Goal: Find specific page/section: Find specific page/section

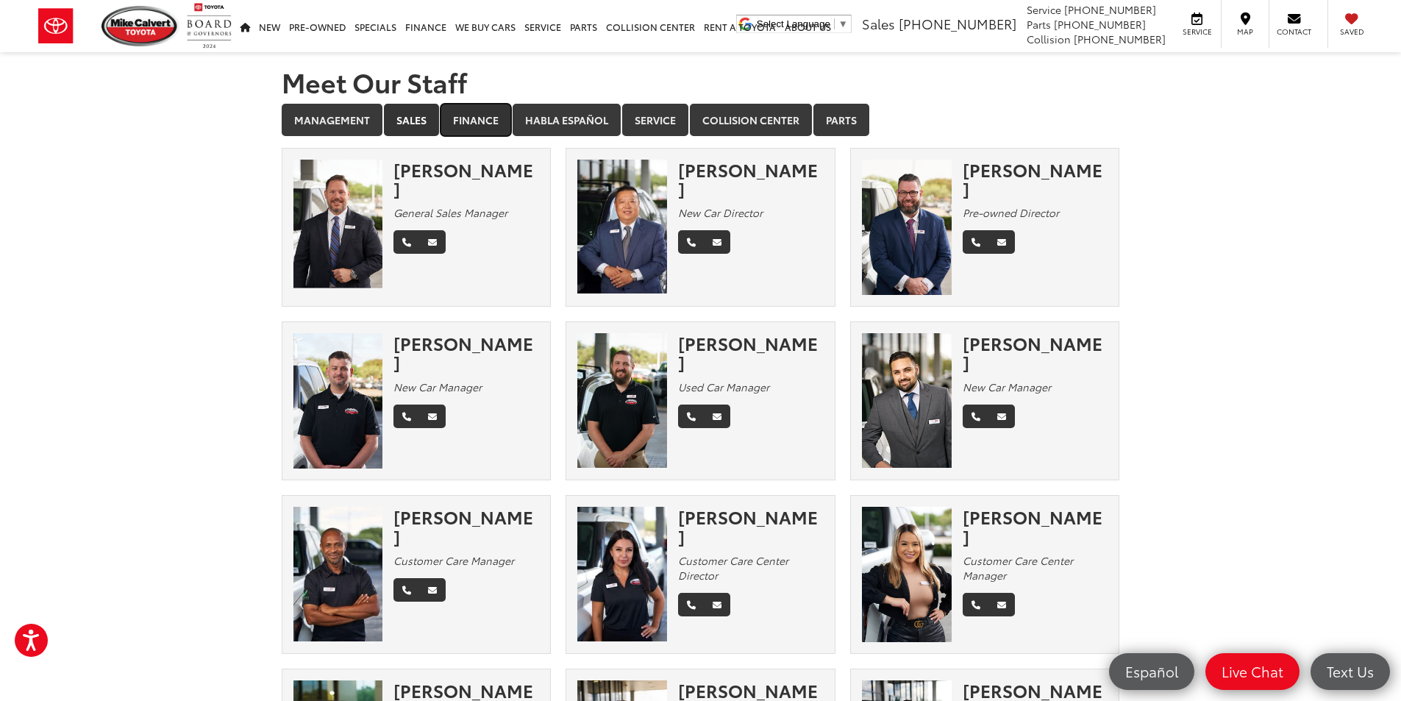
click at [474, 124] on link "Finance" at bounding box center [475, 120] width 71 height 32
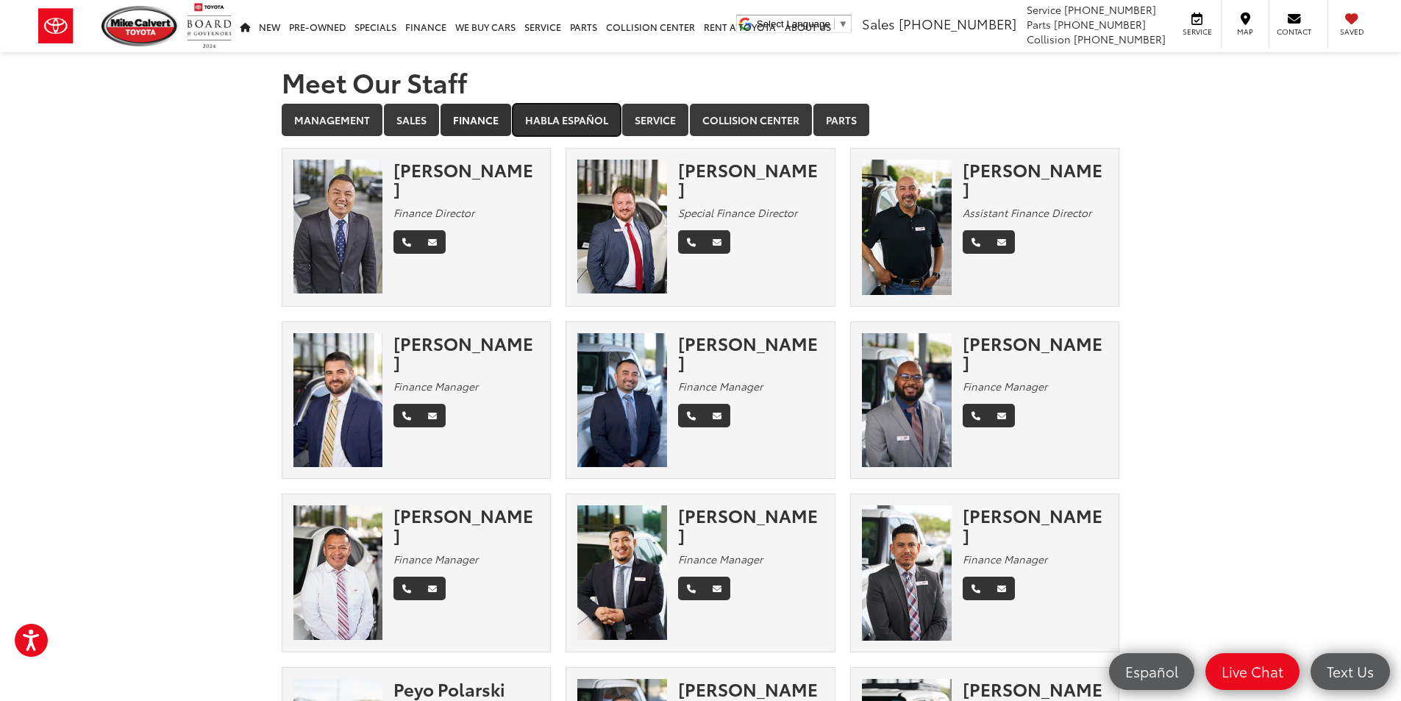
click at [558, 121] on link "Habla Español" at bounding box center [566, 120] width 108 height 32
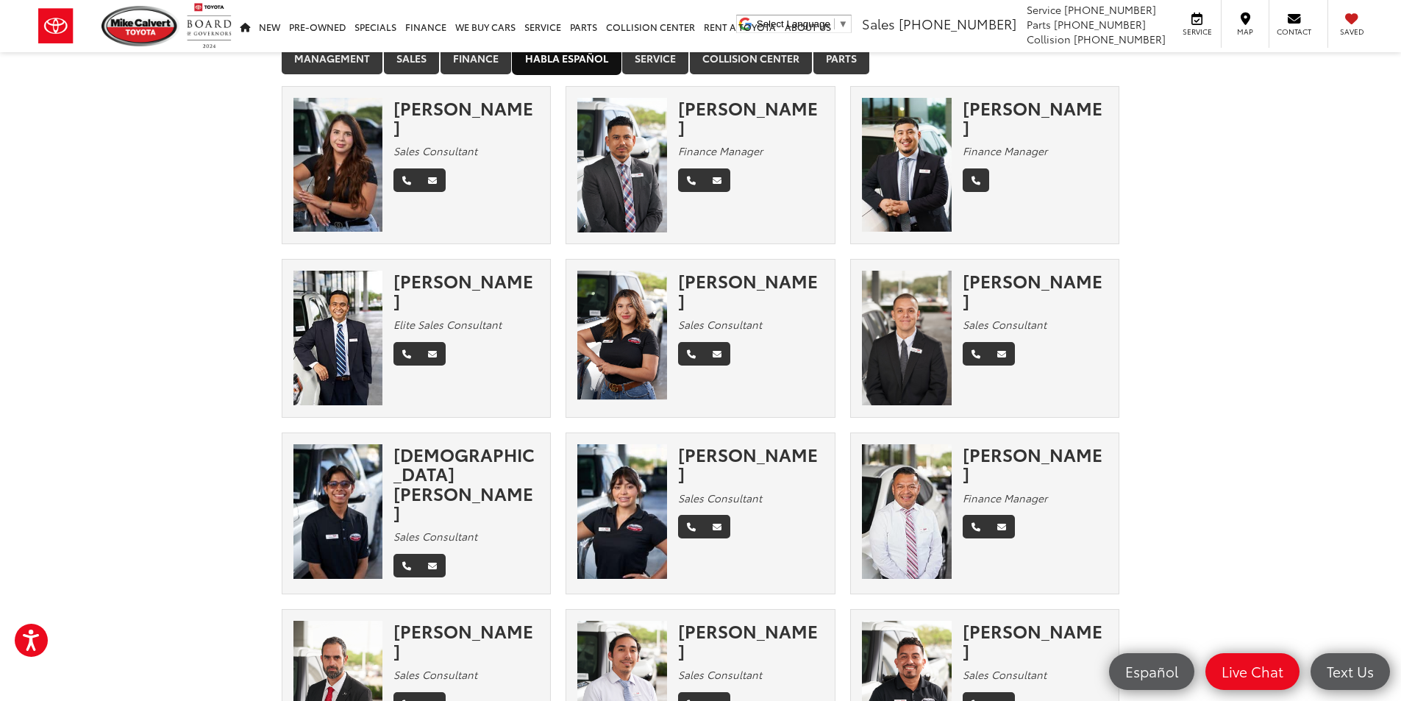
scroll to position [29, 0]
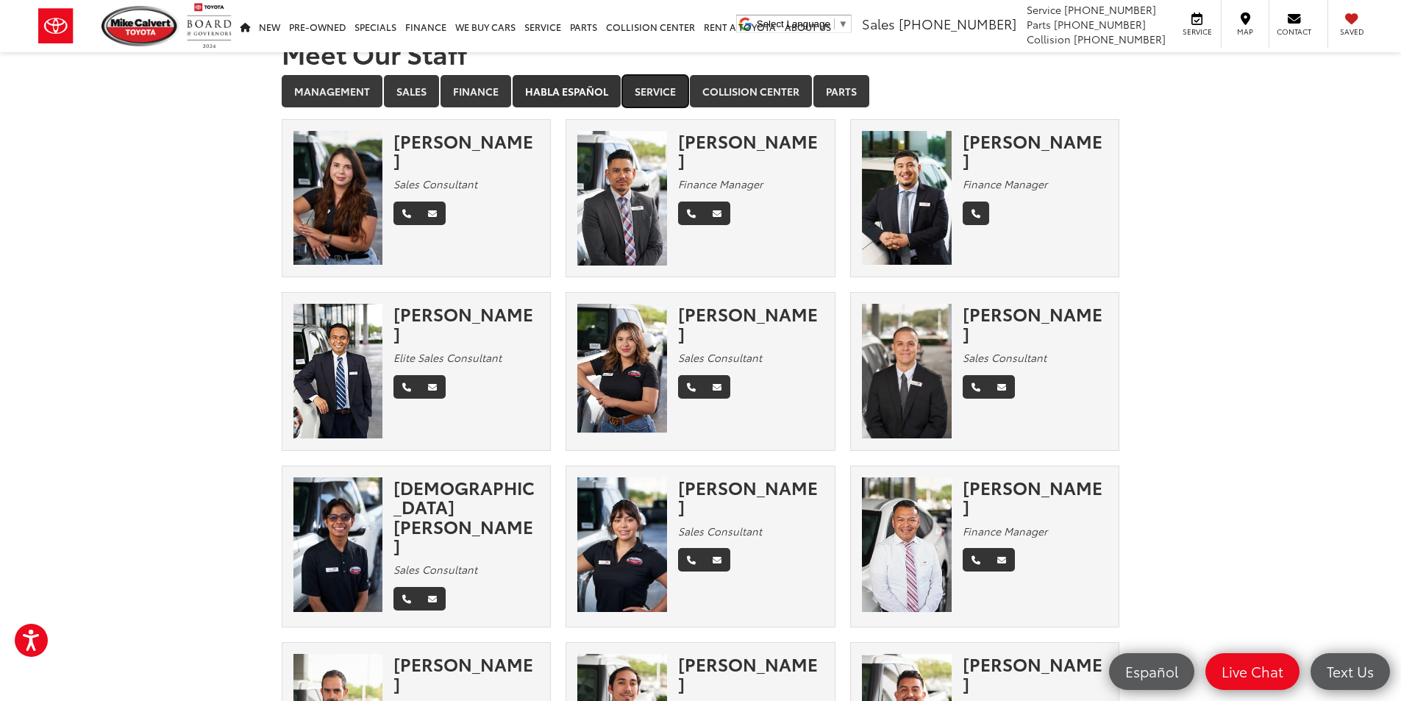
click at [669, 105] on link "Service" at bounding box center [655, 91] width 66 height 32
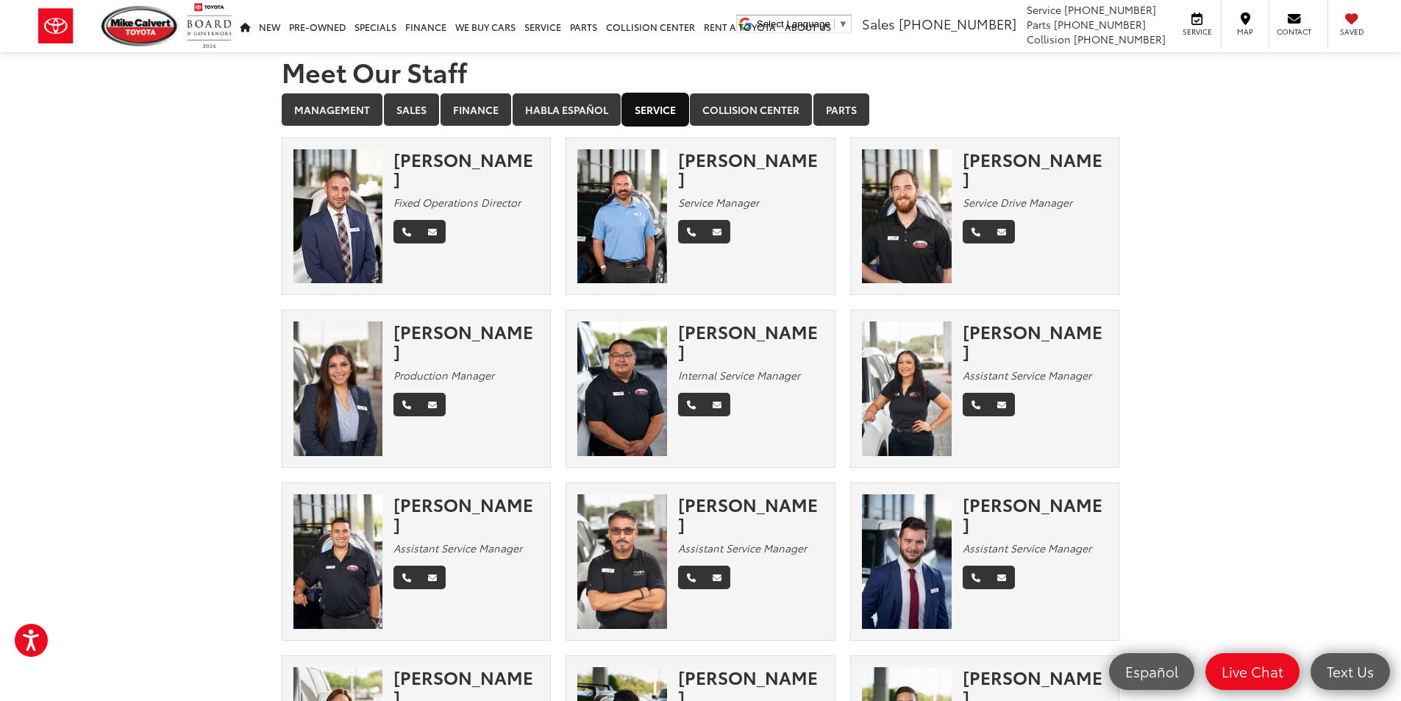
scroll to position [0, 0]
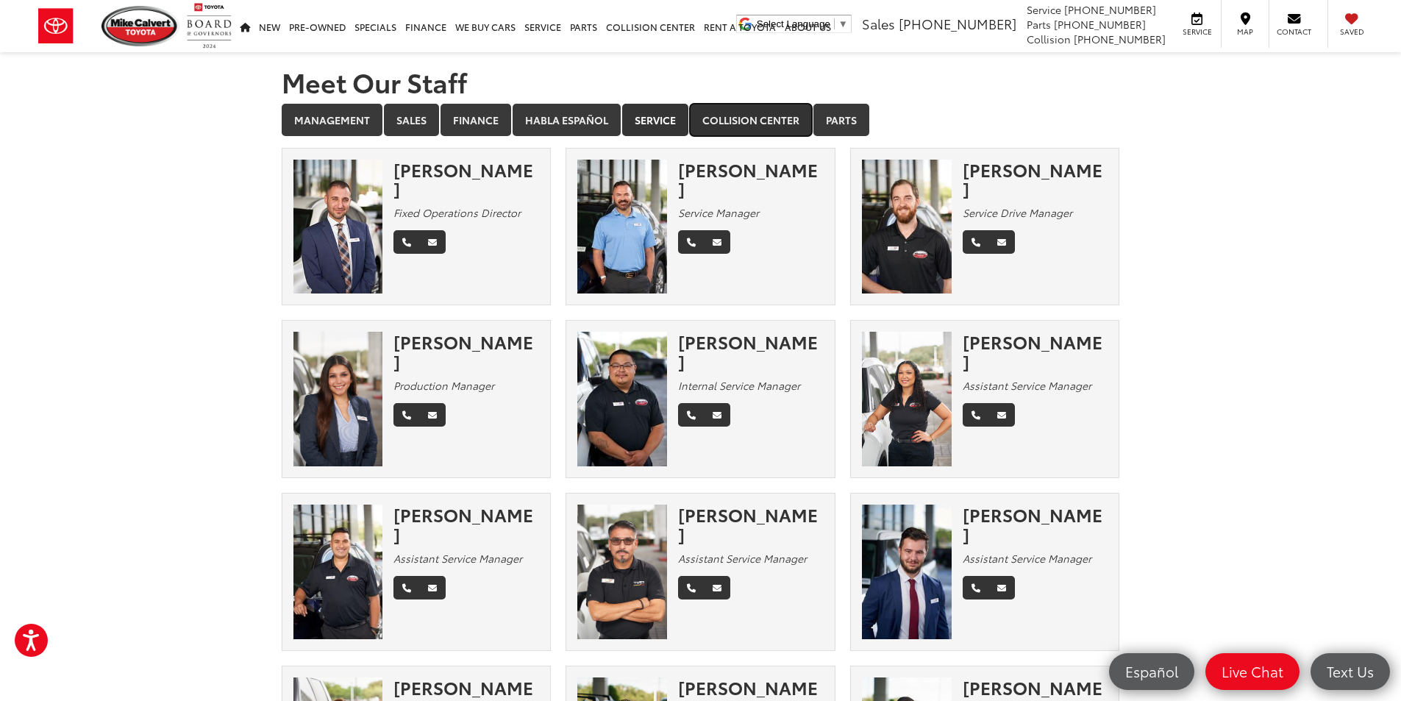
click at [780, 126] on link "Collision Center" at bounding box center [751, 120] width 122 height 32
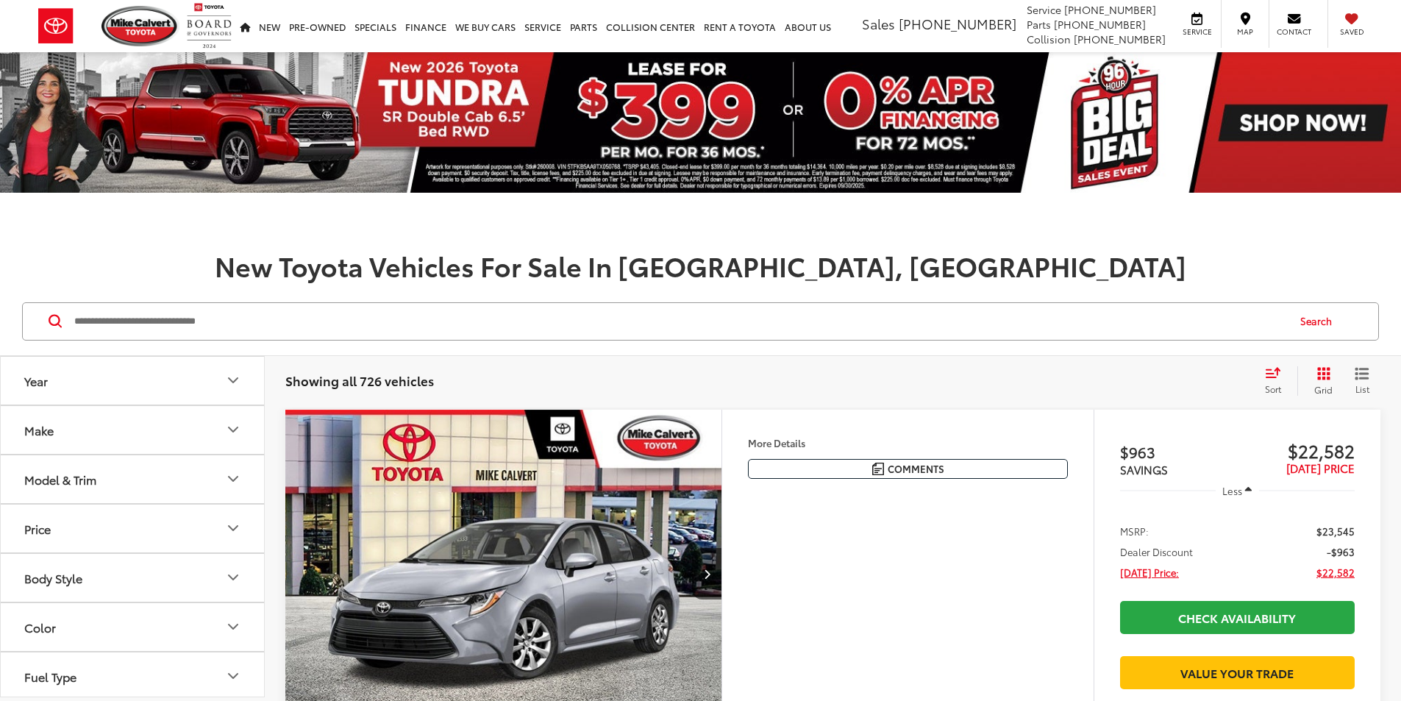
click at [548, 327] on input "Search by Make, Model, or Keyword" at bounding box center [679, 321] width 1213 height 35
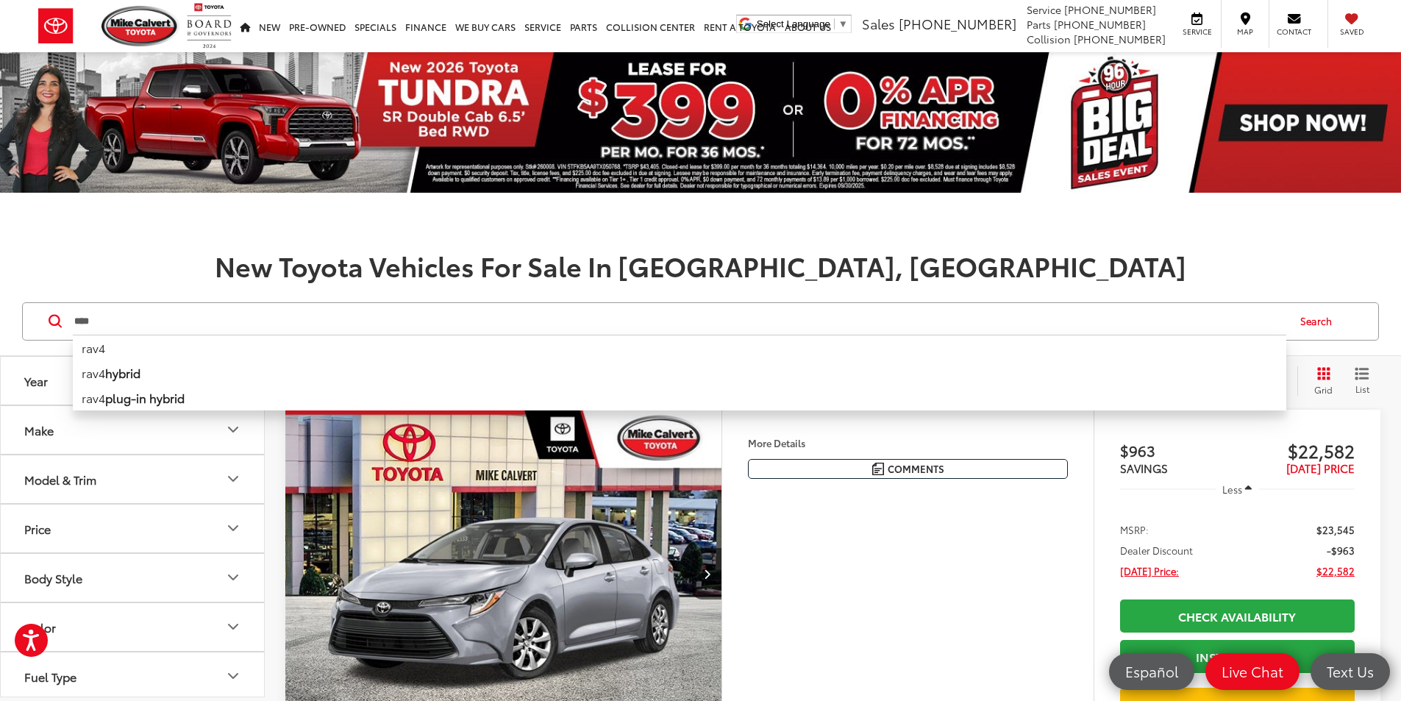
type input "****"
